Goal: Find specific page/section: Find specific page/section

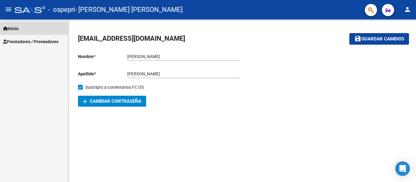
click at [19, 27] on span "Inicio" at bounding box center [11, 28] width 16 height 7
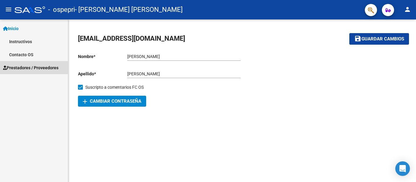
click at [15, 68] on span "Prestadores / Proveedores" at bounding box center [30, 68] width 55 height 7
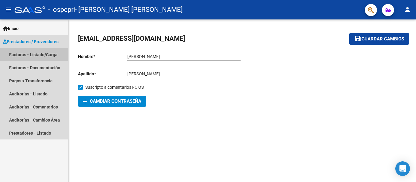
click at [20, 56] on link "Facturas - Listado/Carga" at bounding box center [34, 54] width 68 height 13
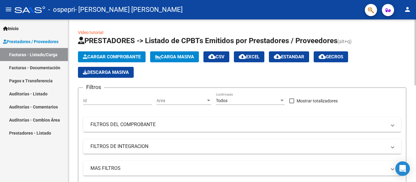
click at [416, 75] on div at bounding box center [415, 52] width 2 height 66
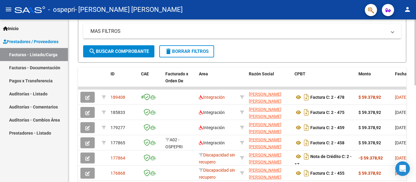
scroll to position [135, 0]
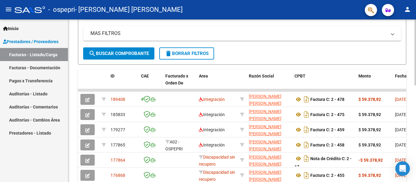
drag, startPoint x: 414, startPoint y: 130, endPoint x: 269, endPoint y: 51, distance: 165.4
click at [269, 51] on form "Filtros Id Area Area Todos Confirmado Mostrar totalizadores FILTROS DEL COMPROB…" at bounding box center [242, 8] width 328 height 112
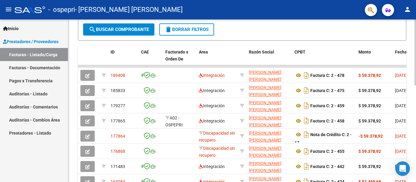
scroll to position [158, 0]
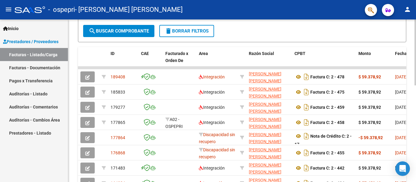
click at [416, 91] on div at bounding box center [415, 118] width 2 height 66
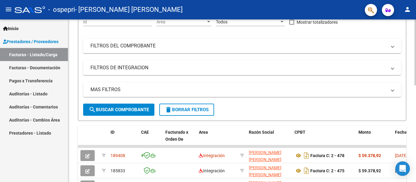
scroll to position [77, 0]
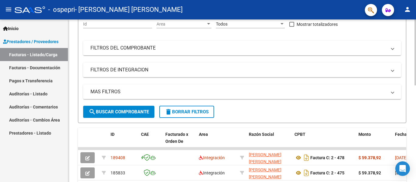
click at [409, 79] on div "Video tutorial PRESTADORES -> Listado de CPBTs Emitidos por Prestadores / Prove…" at bounding box center [242, 141] width 349 height 397
